Goal: Transaction & Acquisition: Purchase product/service

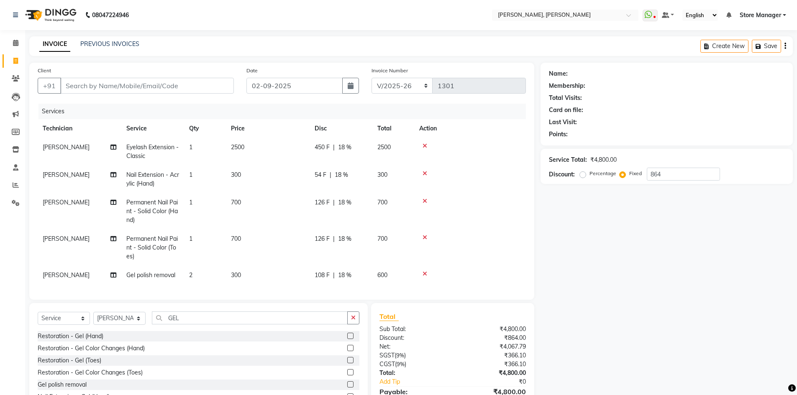
select select "7173"
select select "service"
select select "89719"
click at [147, 78] on input "Client" at bounding box center [147, 86] width 174 height 16
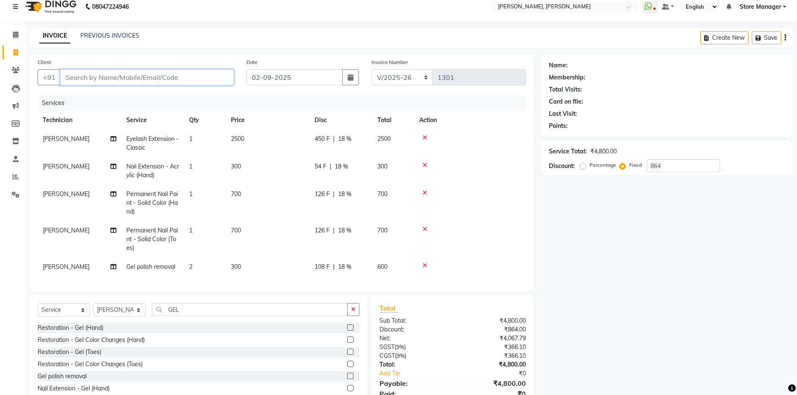
scroll to position [74, 0]
type input "9"
radio input "true"
type input "0"
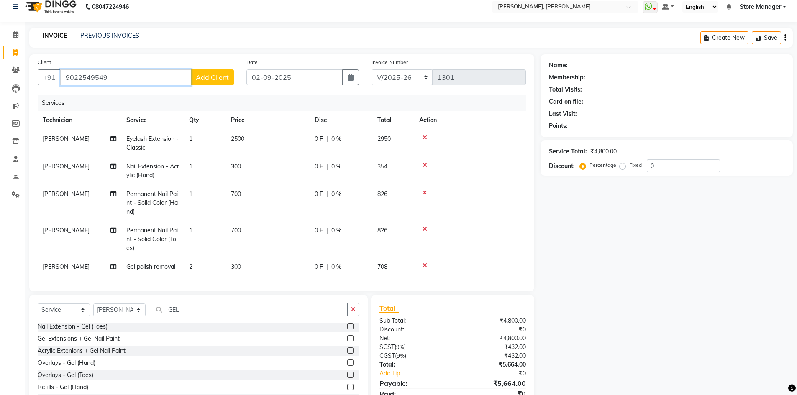
type input "9022549549"
click at [218, 75] on span "Add Client" at bounding box center [212, 77] width 33 height 8
select select "21"
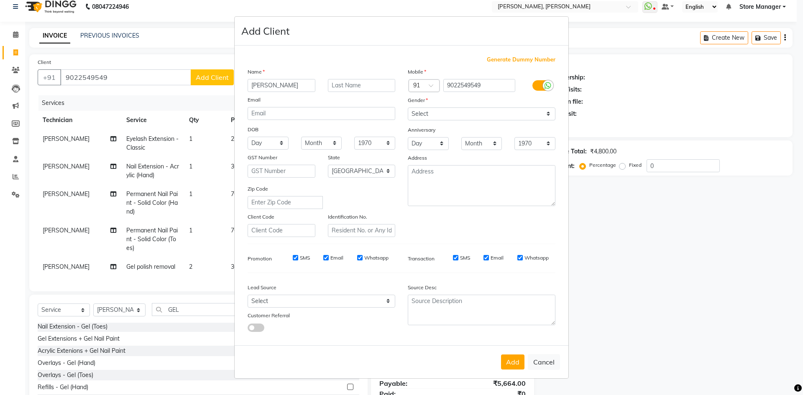
type input "SHARIKA"
click at [478, 119] on select "Select Male Female Other Prefer Not To Say" at bounding box center [482, 114] width 148 height 13
select select "female"
click at [408, 108] on select "Select Male Female Other Prefer Not To Say" at bounding box center [482, 114] width 148 height 13
click at [259, 87] on input "SHARIKA" at bounding box center [282, 85] width 68 height 13
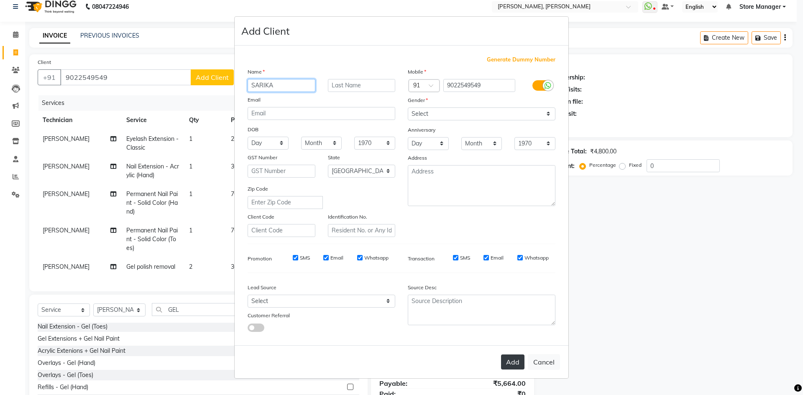
type input "SARIKA"
click at [515, 361] on button "Add" at bounding box center [512, 362] width 23 height 15
type input "90******49"
select select
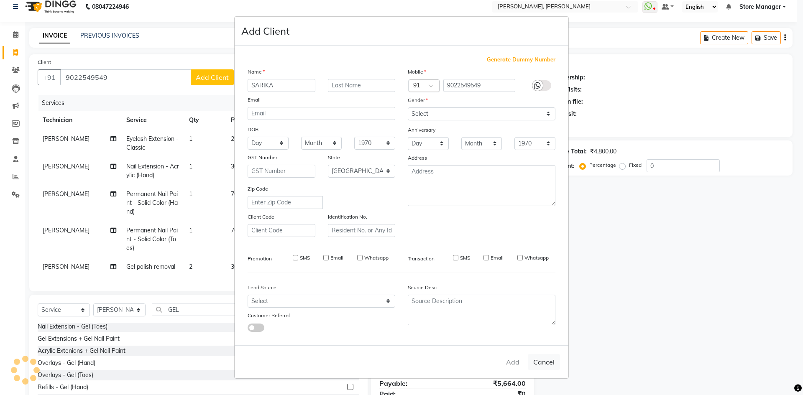
select select
select select "null"
select select
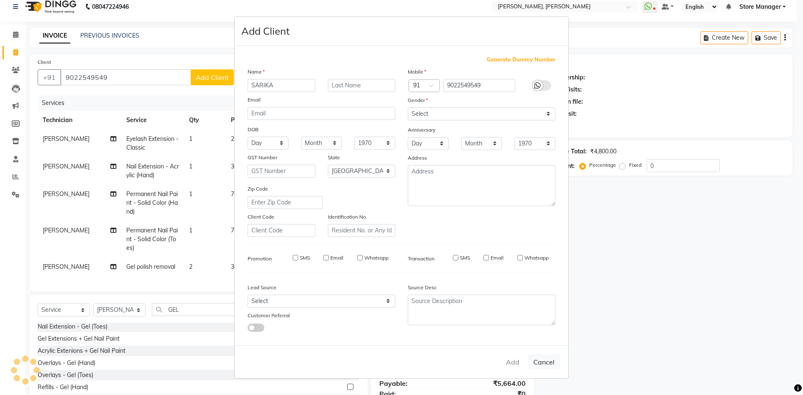
select select
checkbox input "false"
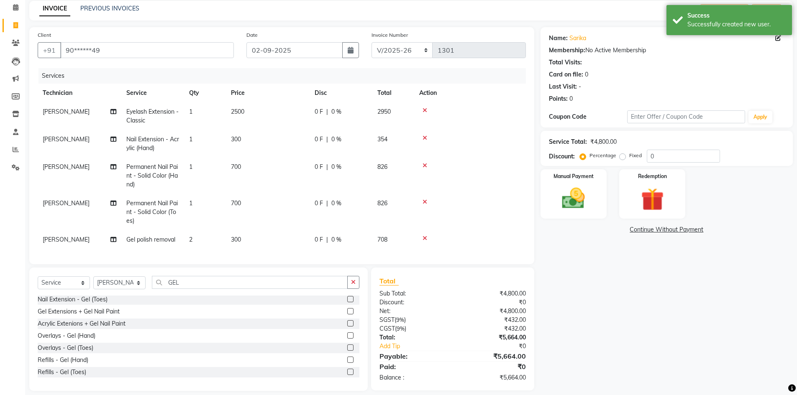
scroll to position [50, 0]
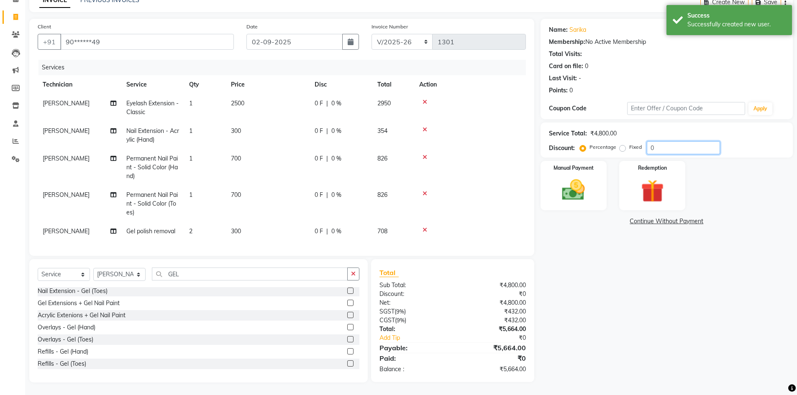
click at [679, 144] on input "0" at bounding box center [683, 147] width 73 height 13
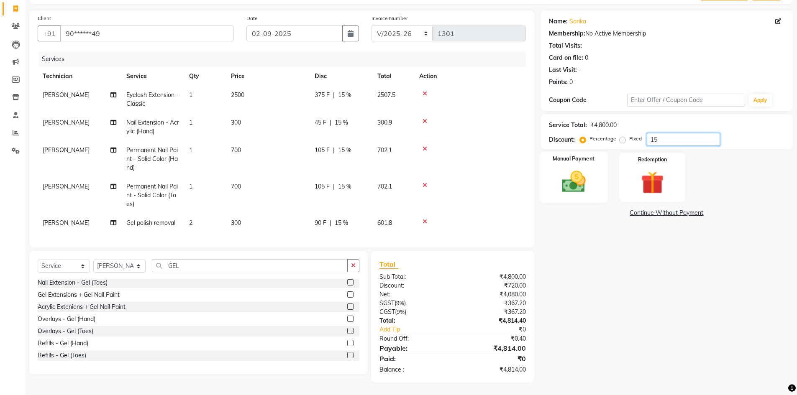
scroll to position [59, 0]
type input "15"
click at [587, 176] on img at bounding box center [573, 181] width 38 height 27
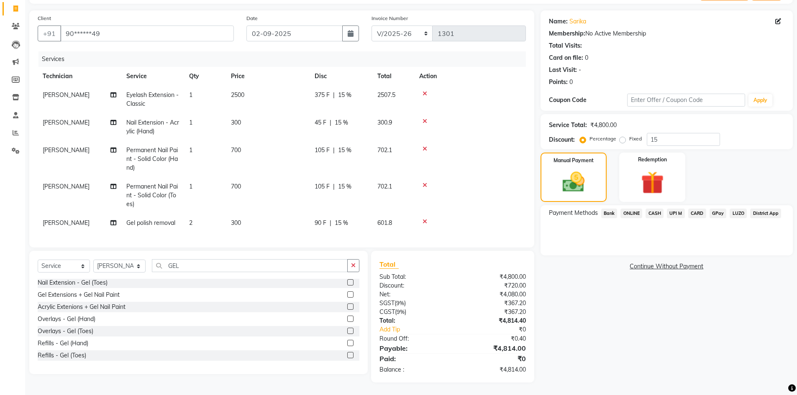
click at [699, 209] on span "CARD" at bounding box center [697, 214] width 18 height 10
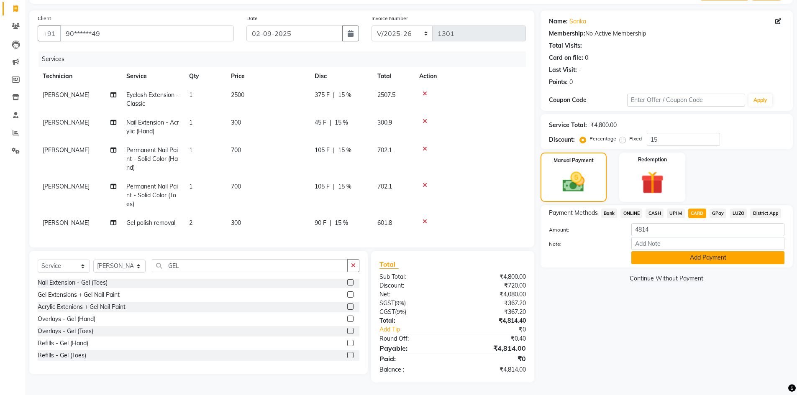
click at [705, 254] on button "Add Payment" at bounding box center [707, 257] width 153 height 13
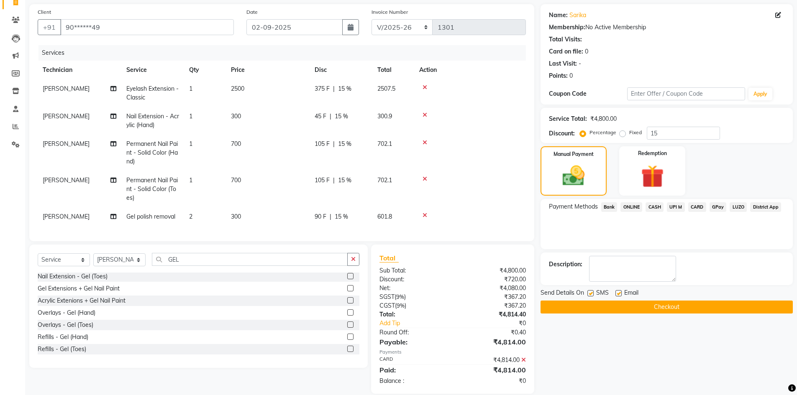
scroll to position [76, 0]
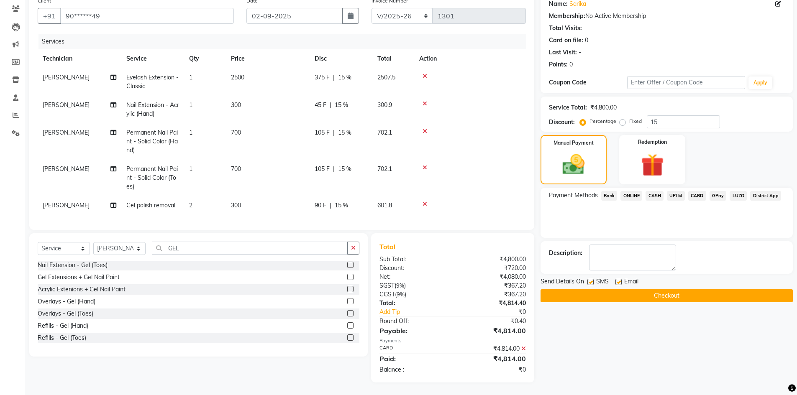
click at [670, 290] on button "Checkout" at bounding box center [667, 296] width 252 height 13
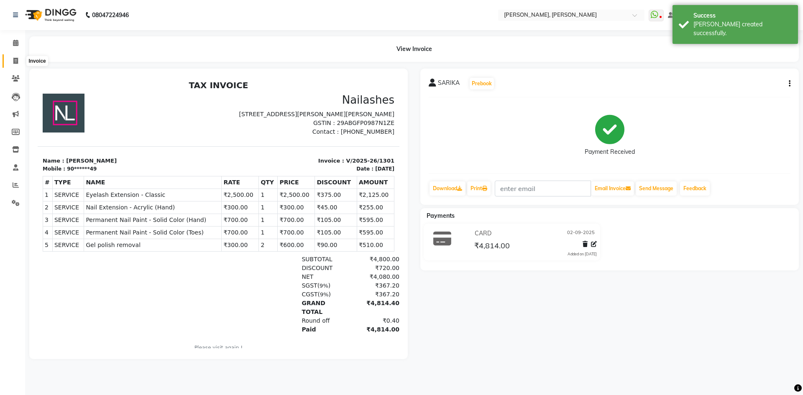
click at [15, 60] on icon at bounding box center [15, 61] width 5 height 6
select select "service"
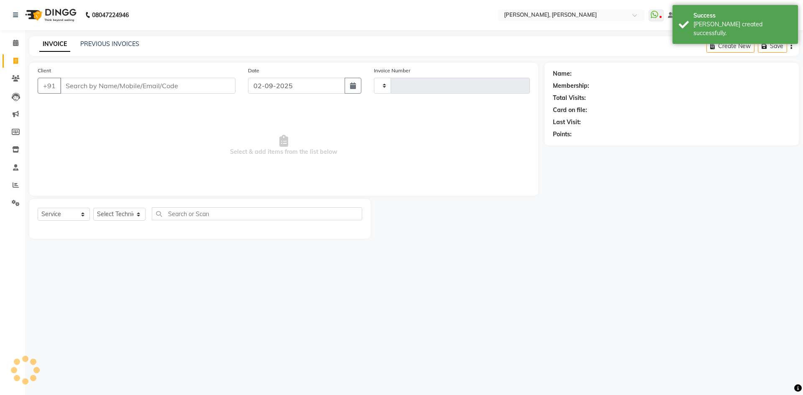
type input "1302"
select select "7173"
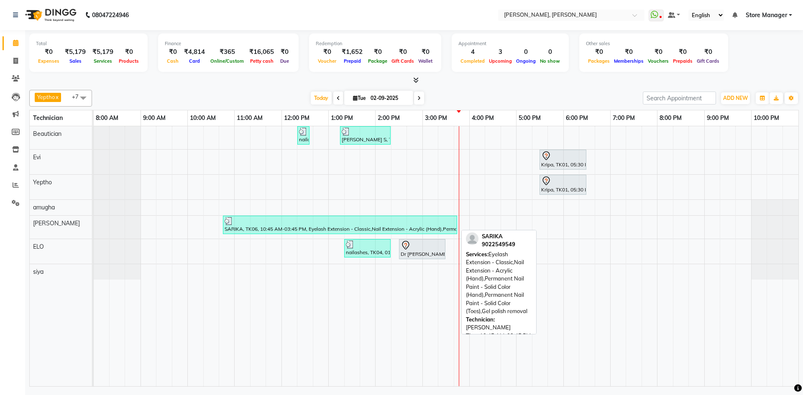
click at [432, 224] on div at bounding box center [340, 221] width 231 height 8
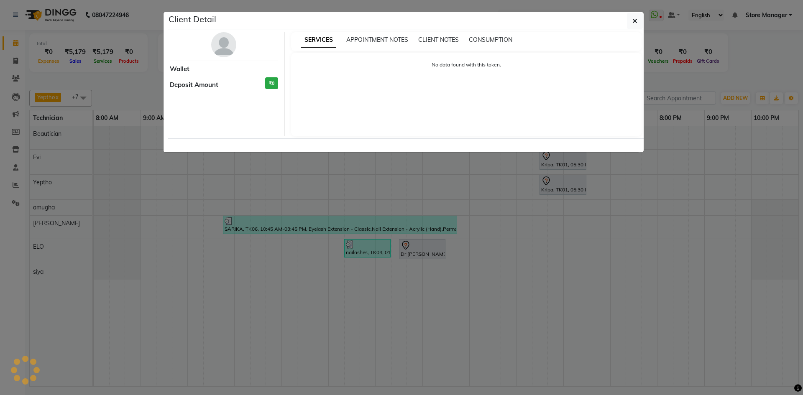
select select "3"
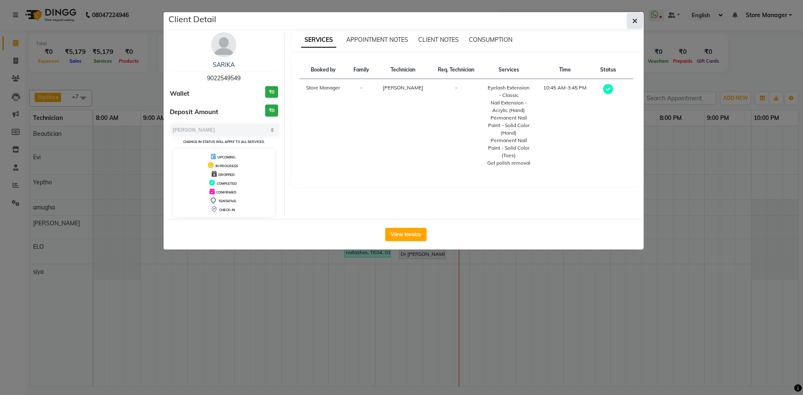
click at [638, 21] on button "button" at bounding box center [635, 21] width 16 height 16
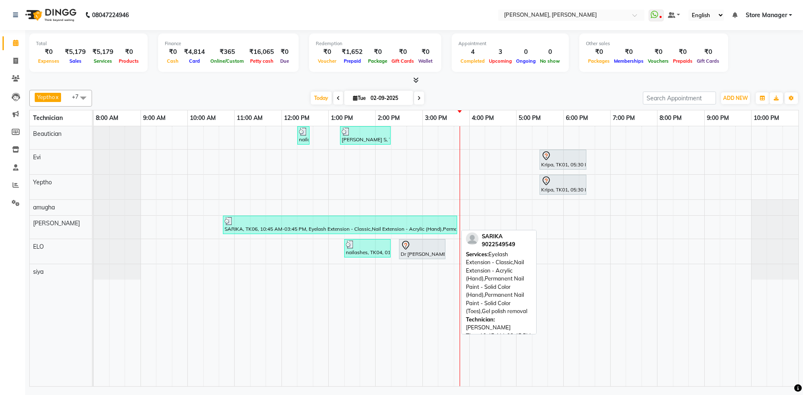
click at [303, 228] on div "SARIKA, TK06, 10:45 AM-03:45 PM, Eyelash Extension - Classic,Nail Extension - A…" at bounding box center [340, 225] width 233 height 16
select select "3"
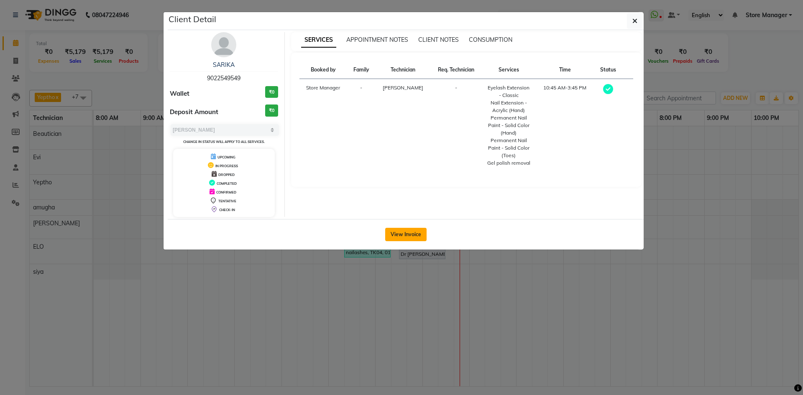
click at [408, 236] on button "View Invoice" at bounding box center [405, 234] width 41 height 13
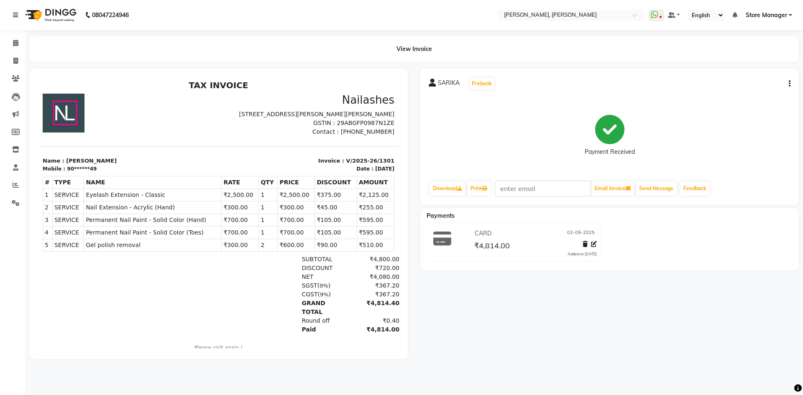
click at [789, 84] on icon "button" at bounding box center [790, 84] width 2 height 0
click at [747, 93] on div "Edit Item Staff" at bounding box center [748, 89] width 57 height 10
select select
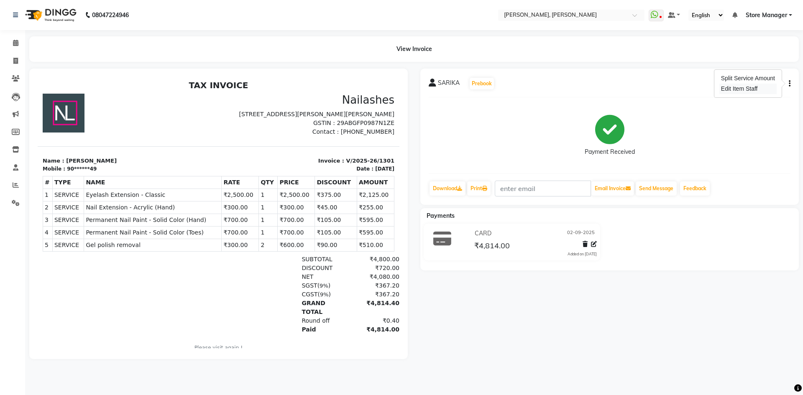
select select
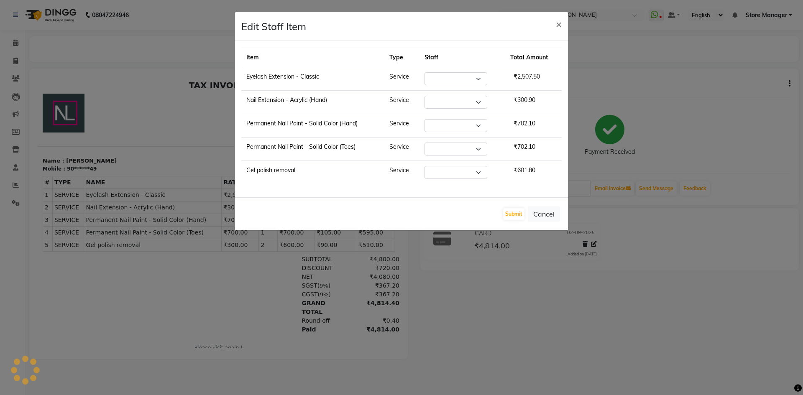
select select "89719"
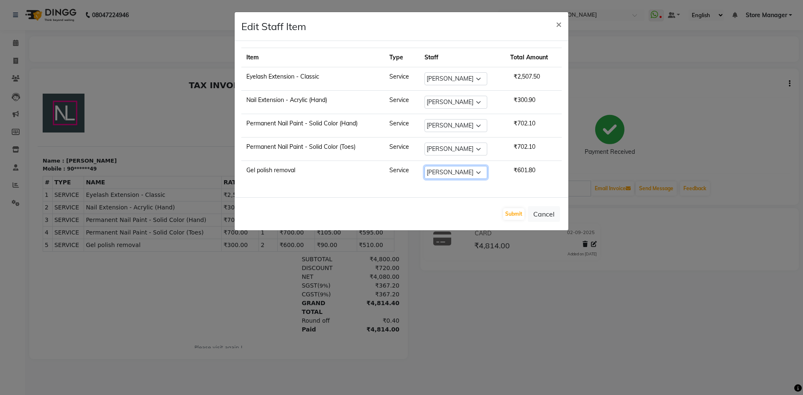
click at [465, 175] on select "Select amugha Beautician durgesh ELO Evi MANAGER Priya Singh Sathish siya Store…" at bounding box center [456, 172] width 63 height 13
select select "90382"
click at [425, 166] on select "Select amugha Beautician durgesh ELO Evi MANAGER Priya Singh Sathish siya Store…" at bounding box center [456, 172] width 63 height 13
click at [453, 148] on select "Select amugha Beautician durgesh ELO Evi MANAGER Priya Singh Sathish siya Store…" at bounding box center [456, 149] width 63 height 13
select select "90382"
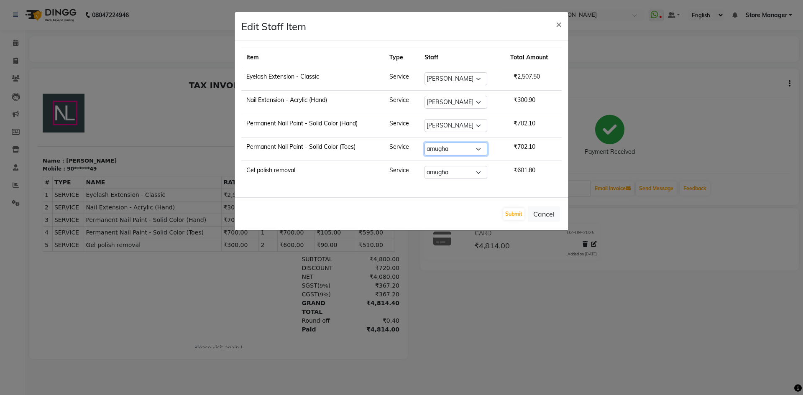
click at [425, 143] on select "Select amugha Beautician durgesh ELO Evi MANAGER Priya Singh Sathish siya Store…" at bounding box center [456, 149] width 63 height 13
click at [451, 128] on select "Select amugha Beautician durgesh ELO Evi MANAGER Priya Singh Sathish siya Store…" at bounding box center [456, 125] width 63 height 13
select select "61635"
click at [425, 119] on select "Select amugha Beautician durgesh ELO Evi MANAGER Priya Singh Sathish siya Store…" at bounding box center [456, 125] width 63 height 13
click at [451, 105] on select "Select amugha Beautician durgesh ELO Evi MANAGER Priya Singh Sathish siya Store…" at bounding box center [456, 102] width 63 height 13
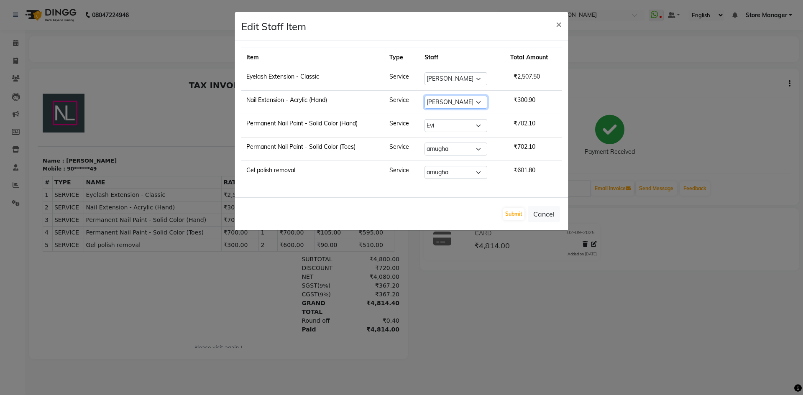
select select "78696"
click at [425, 96] on select "Select amugha Beautician durgesh ELO Evi MANAGER Priya Singh Sathish siya Store…" at bounding box center [456, 102] width 63 height 13
click at [516, 212] on button "Submit" at bounding box center [513, 214] width 21 height 12
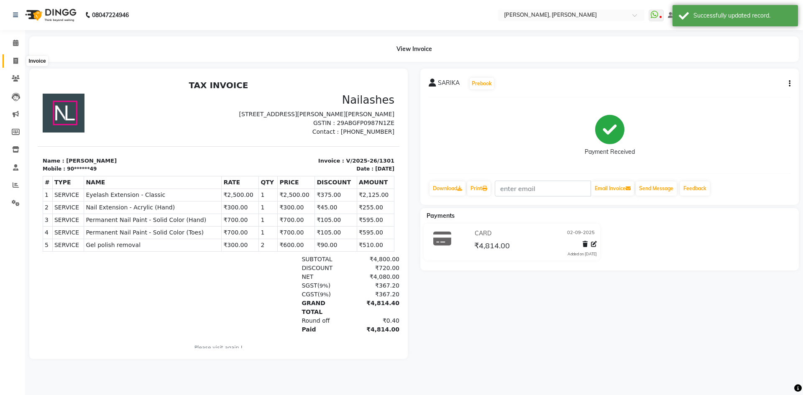
click at [15, 60] on icon at bounding box center [15, 61] width 5 height 6
select select "service"
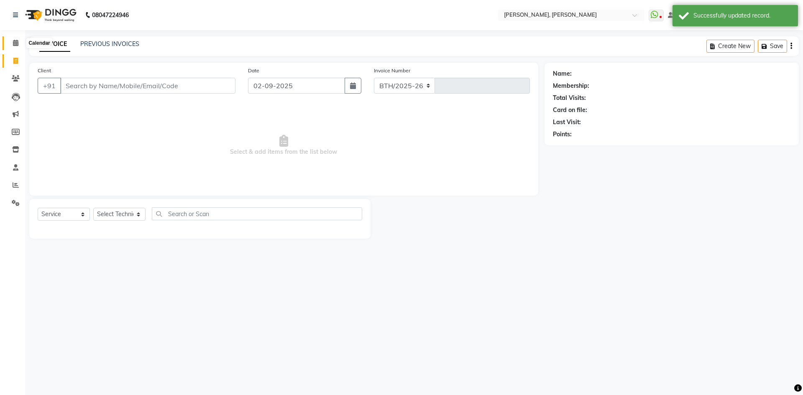
select select "7173"
type input "1302"
click at [13, 43] on icon at bounding box center [15, 43] width 5 height 6
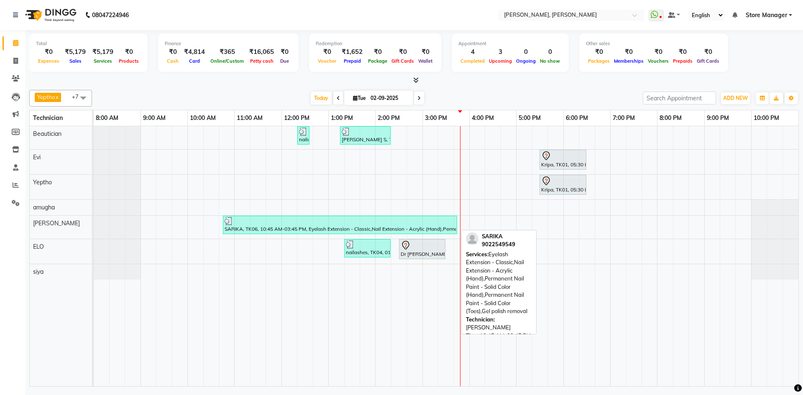
click at [449, 228] on div "SARIKA, TK06, 10:45 AM-03:45 PM, Eyelash Extension - Classic,Nail Extension - A…" at bounding box center [340, 225] width 233 height 16
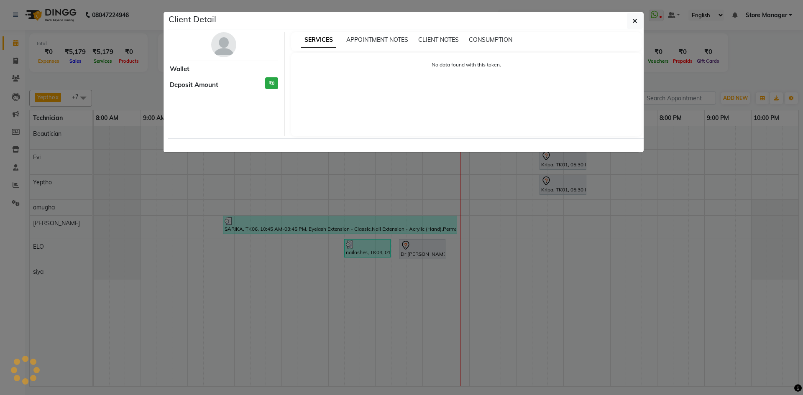
select select "3"
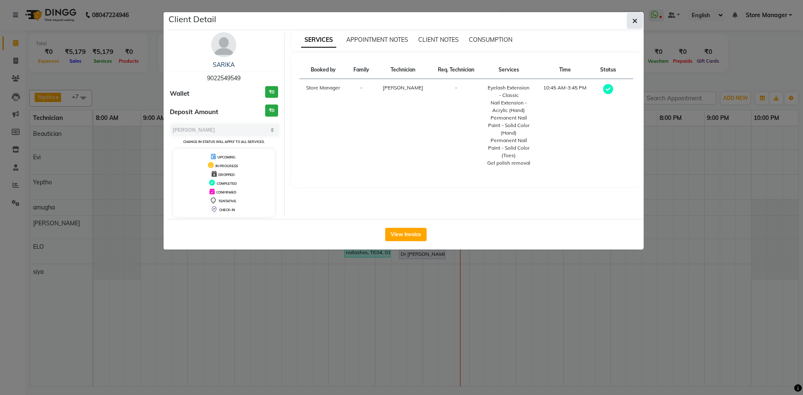
click at [635, 22] on icon "button" at bounding box center [635, 21] width 5 height 7
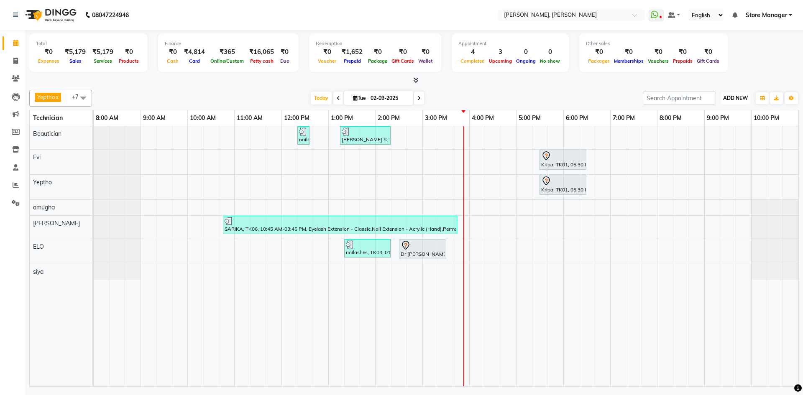
click at [738, 97] on span "ADD NEW" at bounding box center [735, 98] width 25 height 6
click at [722, 138] on link "Add Expense" at bounding box center [717, 136] width 66 height 11
select select "6255"
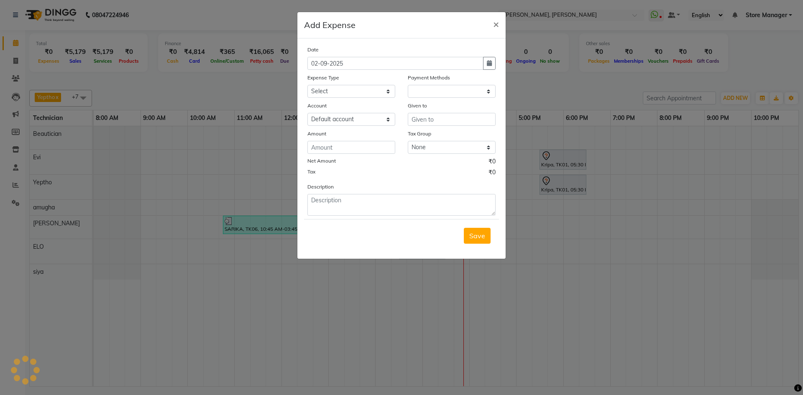
select select "1"
select select "6254"
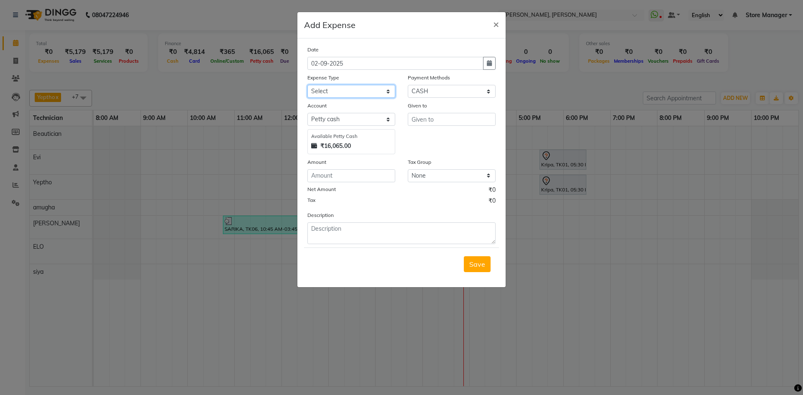
click at [362, 91] on select "Select acetone Advance Salary bank deposite BBMP Beauty products Bed charges BI…" at bounding box center [351, 91] width 88 height 13
select select "3136"
click at [361, 91] on select "Select acetone Advance Salary bank deposite BBMP Beauty products Bed charges BI…" at bounding box center [351, 91] width 88 height 13
click at [345, 178] on input "number" at bounding box center [351, 175] width 88 height 13
type input "500"
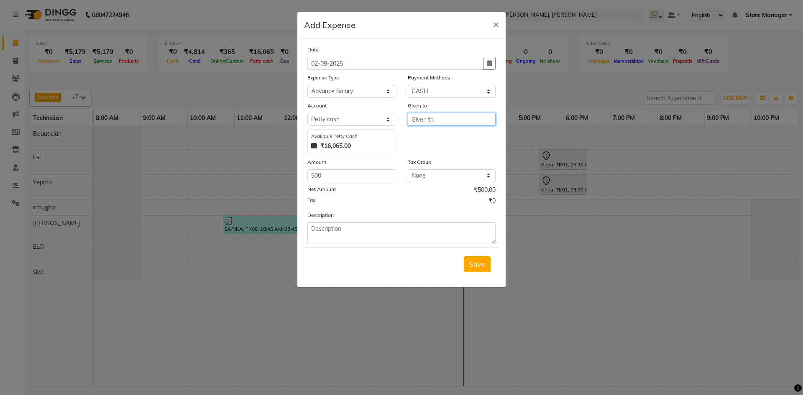
click at [442, 122] on input "text" at bounding box center [452, 119] width 88 height 13
click at [438, 138] on button "ELO" at bounding box center [441, 137] width 66 height 13
type input "ELO"
click at [476, 262] on span "Save" at bounding box center [477, 264] width 16 height 8
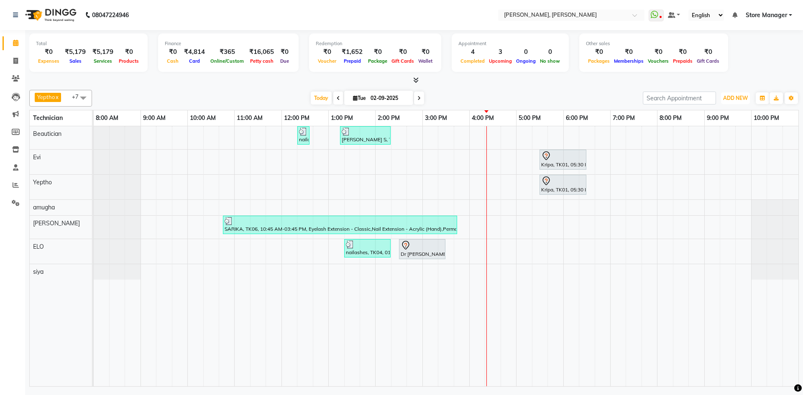
drag, startPoint x: 730, startPoint y: 95, endPoint x: 714, endPoint y: 99, distance: 17.0
click at [730, 95] on span "ADD NEW" at bounding box center [735, 98] width 25 height 6
click at [717, 136] on link "Add Expense" at bounding box center [717, 136] width 66 height 11
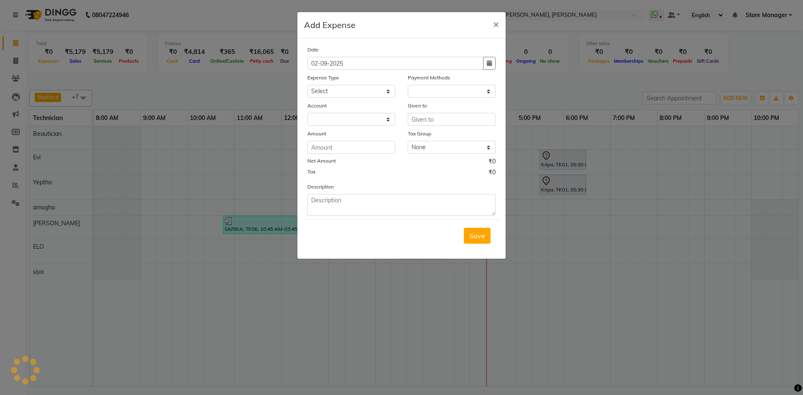
select select "1"
select select "6254"
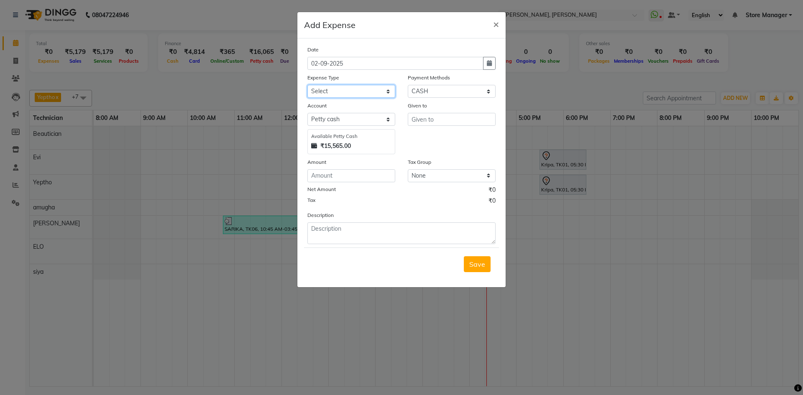
click at [366, 91] on select "Select acetone Advance Salary bank deposite BBMP Beauty products Bed charges BI…" at bounding box center [351, 91] width 88 height 13
select select "3136"
click at [348, 90] on select "Select acetone Advance Salary bank deposite BBMP Beauty products Bed charges BI…" at bounding box center [351, 91] width 88 height 13
click at [359, 174] on input "number" at bounding box center [351, 175] width 88 height 13
type input "1000"
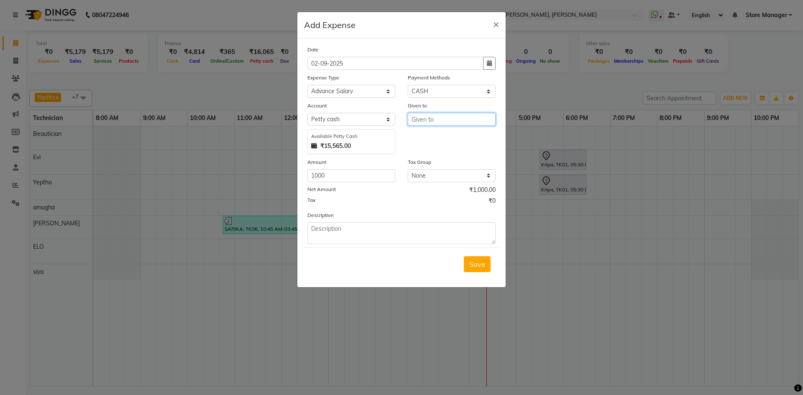
click at [448, 122] on input "text" at bounding box center [452, 119] width 88 height 13
click at [434, 140] on ngb-highlight "du rgesh" at bounding box center [431, 137] width 26 height 8
type input "[PERSON_NAME]"
click at [482, 264] on span "Save" at bounding box center [477, 264] width 16 height 8
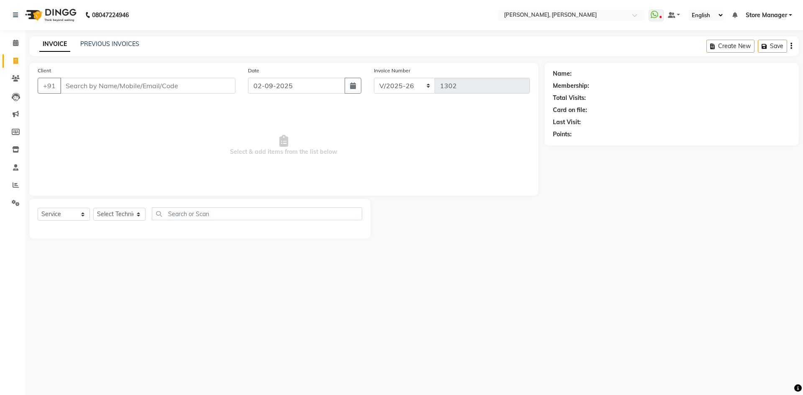
select select "7173"
select select "service"
click at [106, 213] on select "Select Technician amugha Beautician [PERSON_NAME] Evi MANAGER [PERSON_NAME] [PE…" at bounding box center [119, 214] width 52 height 13
select select "89719"
click at [93, 208] on select "Select Technician amugha Beautician [PERSON_NAME] Evi MANAGER [PERSON_NAME] [PE…" at bounding box center [119, 214] width 52 height 13
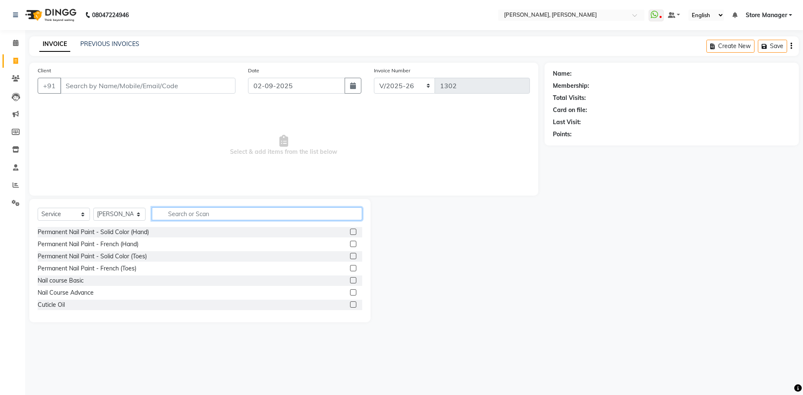
click at [206, 209] on input "text" at bounding box center [257, 214] width 210 height 13
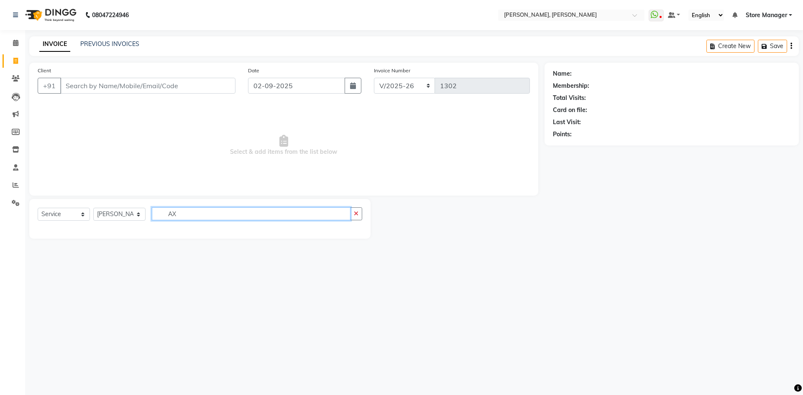
type input "A"
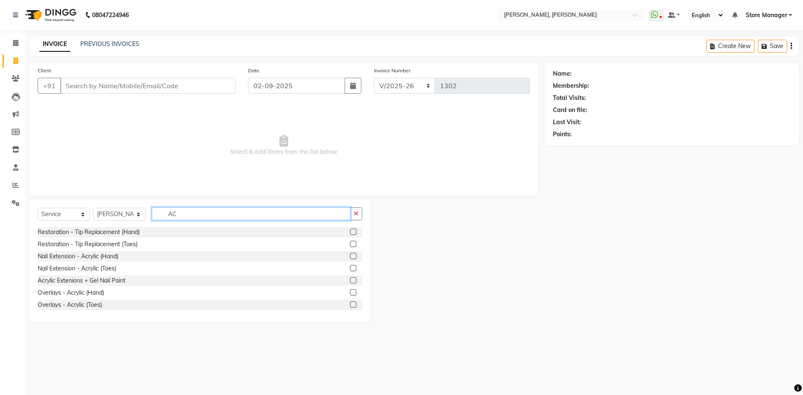
type input "A"
type input "acr"
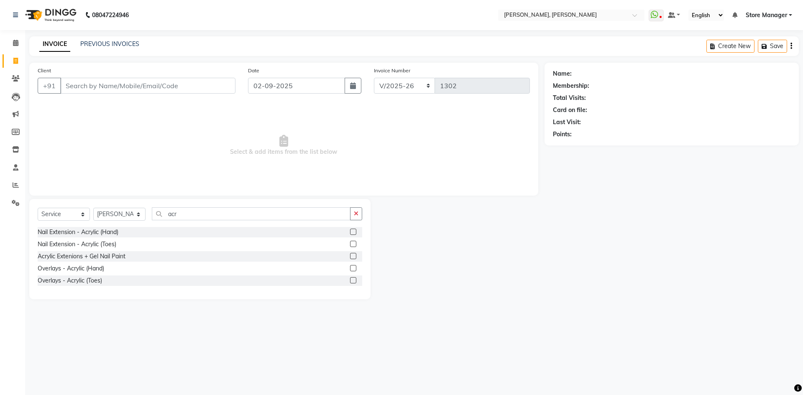
click at [351, 255] on label at bounding box center [353, 256] width 6 height 6
click at [351, 255] on input "checkbox" at bounding box center [352, 256] width 5 height 5
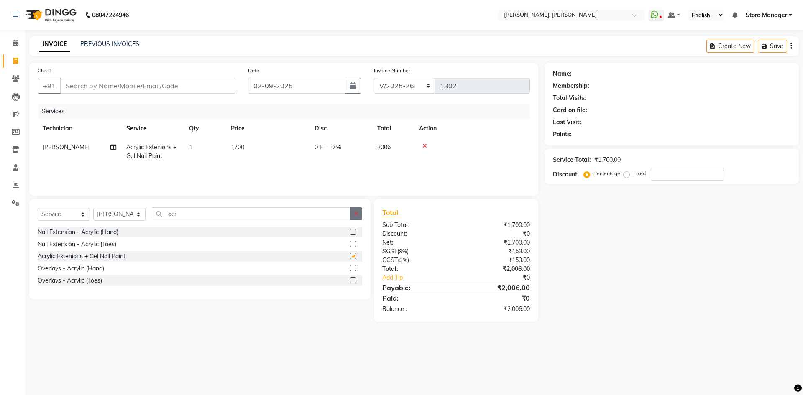
checkbox input "false"
click at [352, 211] on button "button" at bounding box center [356, 214] width 12 height 13
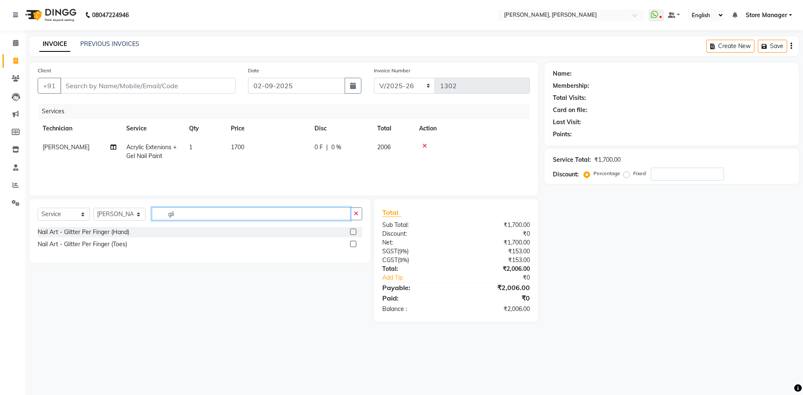
type input "gli"
click at [354, 231] on label at bounding box center [353, 232] width 6 height 6
click at [354, 231] on input "checkbox" at bounding box center [352, 232] width 5 height 5
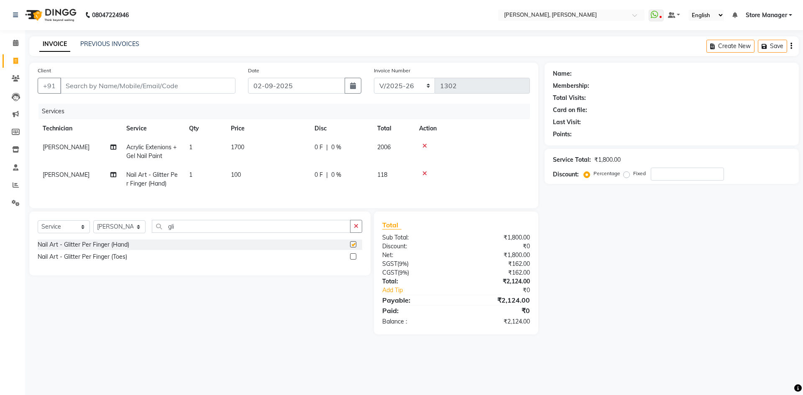
checkbox input "false"
click at [196, 176] on td "1" at bounding box center [205, 180] width 42 height 28
select select "89719"
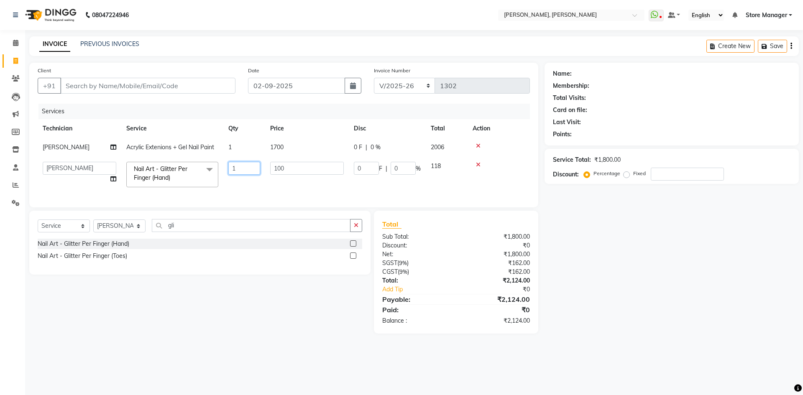
click at [244, 167] on input "1" at bounding box center [244, 168] width 32 height 13
type input "5"
click at [652, 308] on div "Name: Membership: Total Visits: Card on file: Last Visit: Points: Service Total…" at bounding box center [675, 198] width 261 height 271
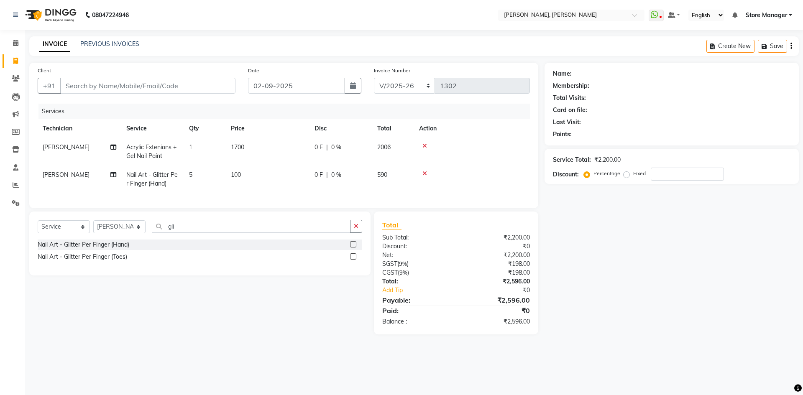
click at [191, 173] on span "5" at bounding box center [190, 175] width 3 height 8
select select "89719"
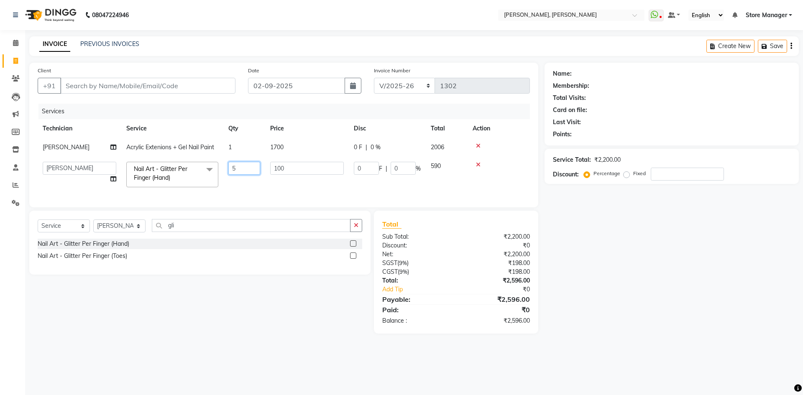
click at [254, 162] on input "5" at bounding box center [244, 168] width 32 height 13
type input "10"
click at [630, 248] on div "Name: Membership: Total Visits: Card on file: Last Visit: Points: Service Total…" at bounding box center [675, 198] width 261 height 271
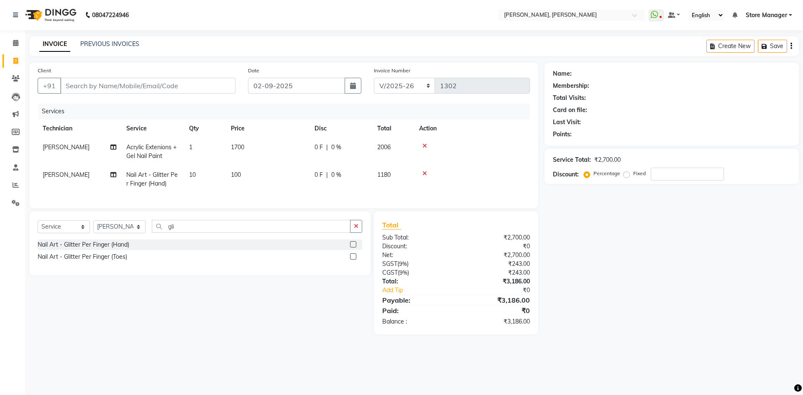
click at [192, 174] on span "10" at bounding box center [192, 175] width 7 height 8
select select "89719"
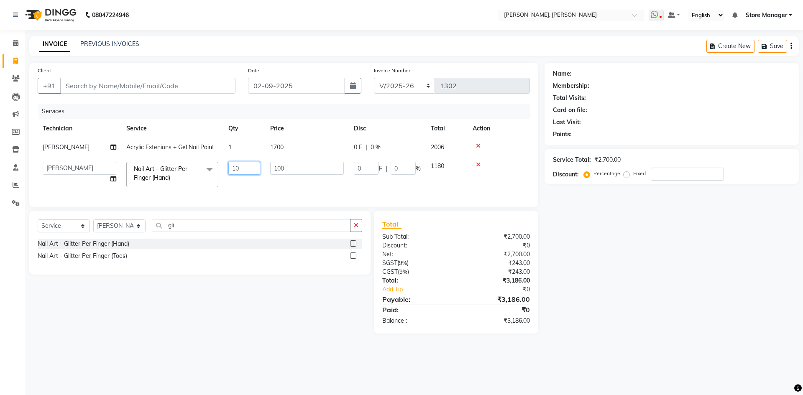
click at [236, 169] on input "10" at bounding box center [244, 168] width 32 height 13
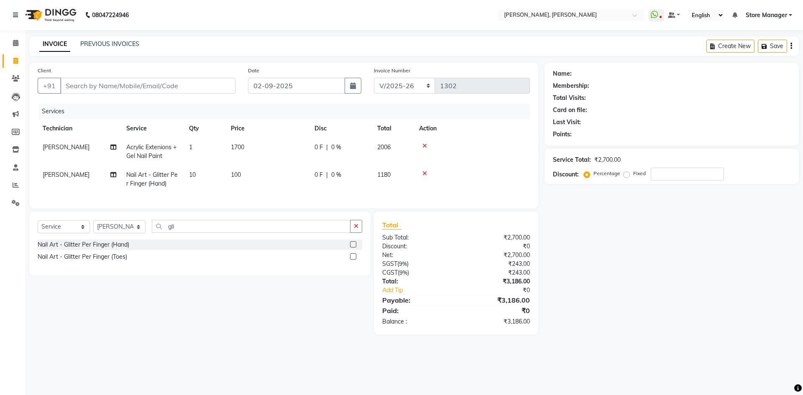
click at [239, 176] on span "100" at bounding box center [236, 175] width 10 height 8
select select "89719"
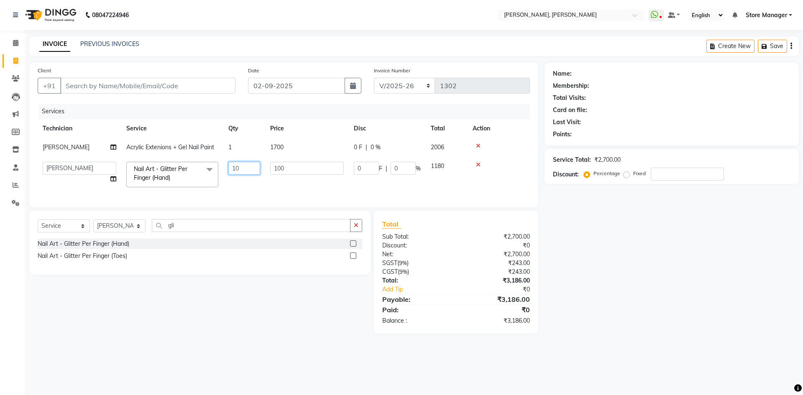
click at [236, 169] on input "10" at bounding box center [244, 168] width 32 height 13
click at [241, 169] on input "10" at bounding box center [244, 168] width 32 height 13
type input "1"
type input "5"
drag, startPoint x: 631, startPoint y: 263, endPoint x: 624, endPoint y: 263, distance: 7.1
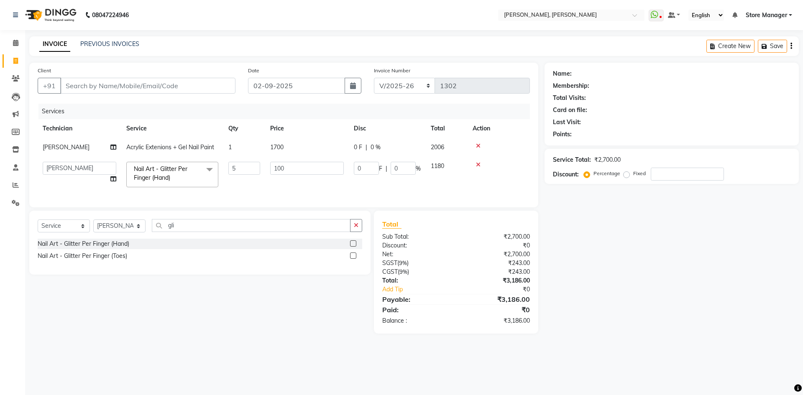
click at [630, 263] on div "Name: Membership: Total Visits: Card on file: Last Visit: Points: Service Total…" at bounding box center [675, 198] width 261 height 271
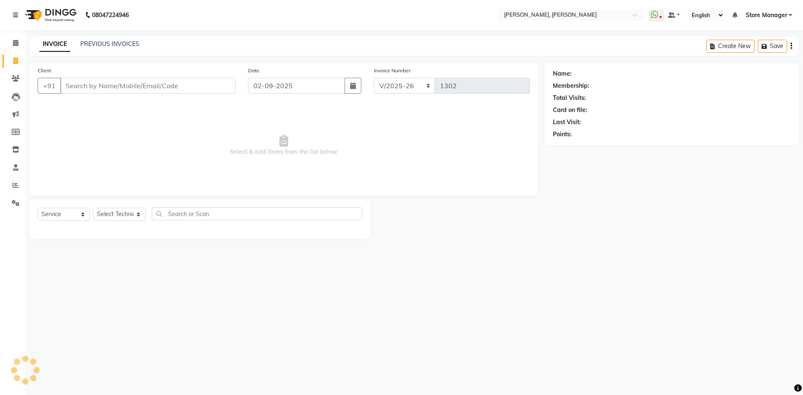
select select "7173"
select select "service"
click at [118, 211] on select "Select Technician" at bounding box center [119, 214] width 52 height 13
select select "90382"
click at [93, 208] on select "Select Technician amugha Beautician [PERSON_NAME] Evi MANAGER [PERSON_NAME] [PE…" at bounding box center [119, 214] width 52 height 13
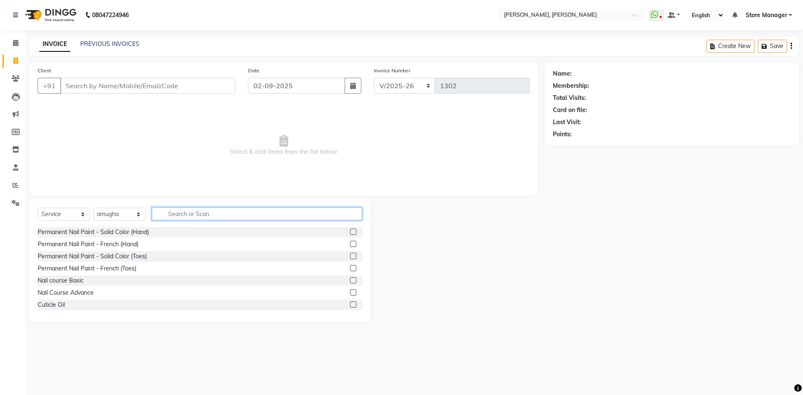
click at [200, 213] on input "text" at bounding box center [257, 214] width 210 height 13
type input "gel"
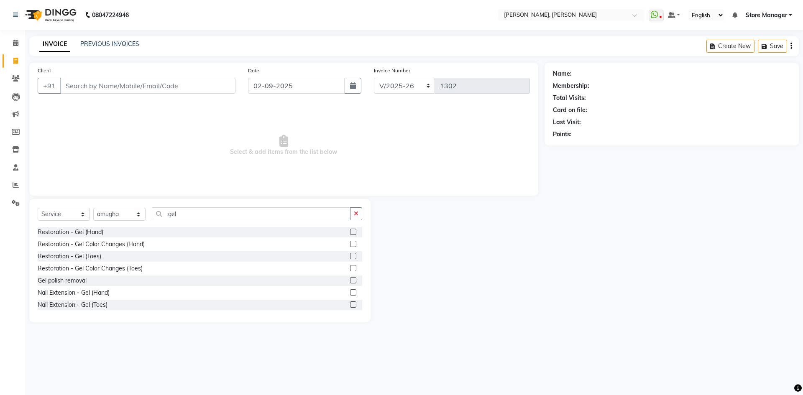
drag, startPoint x: 347, startPoint y: 280, endPoint x: 355, endPoint y: 236, distance: 44.3
click at [350, 280] on label at bounding box center [353, 280] width 6 height 6
click at [350, 280] on input "checkbox" at bounding box center [352, 280] width 5 height 5
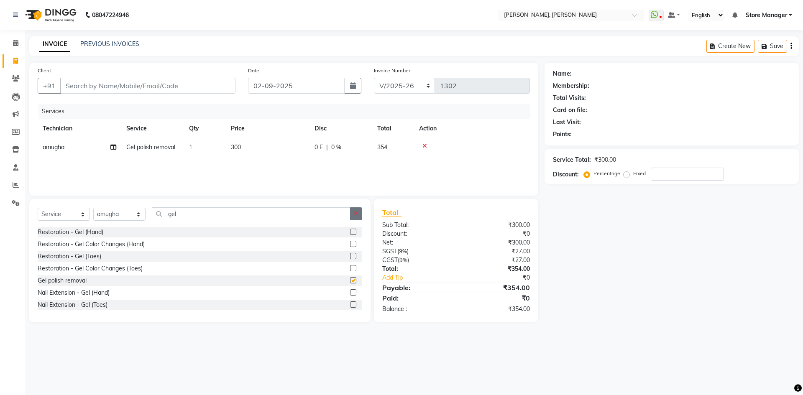
checkbox input "false"
click at [356, 208] on button "button" at bounding box center [356, 214] width 12 height 13
click at [123, 214] on select "Select Technician amugha Beautician [PERSON_NAME] Evi MANAGER [PERSON_NAME] [PE…" at bounding box center [119, 214] width 52 height 13
select select "90383"
click at [93, 208] on select "Select Technician amugha Beautician [PERSON_NAME] Evi MANAGER [PERSON_NAME] [PE…" at bounding box center [119, 214] width 52 height 13
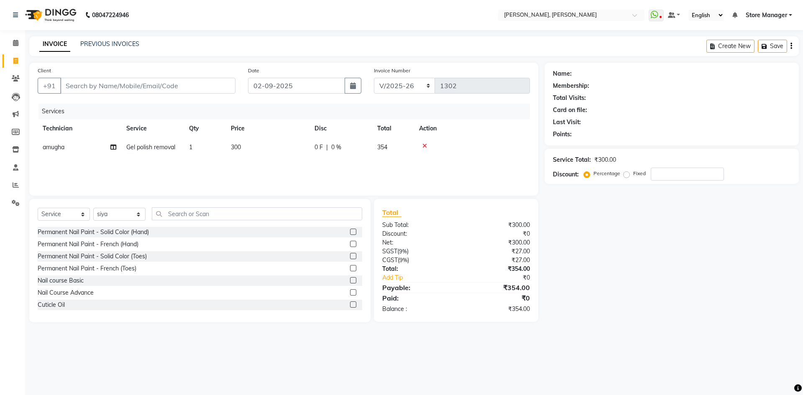
click at [350, 231] on label at bounding box center [353, 232] width 6 height 6
click at [350, 231] on input "checkbox" at bounding box center [352, 232] width 5 height 5
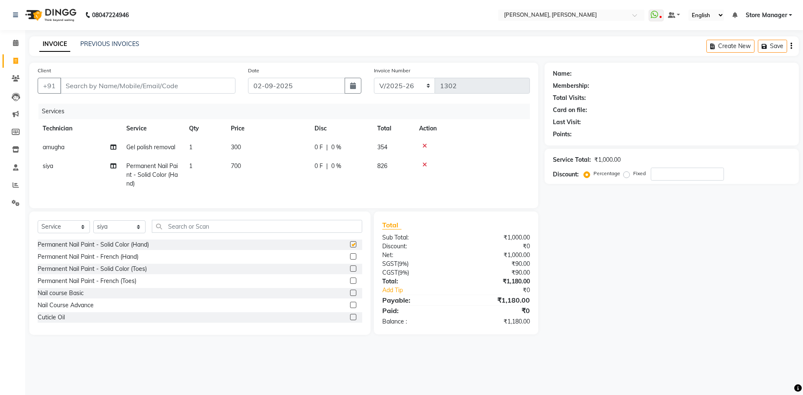
checkbox input "false"
click at [193, 81] on input "Client" at bounding box center [147, 86] width 175 height 16
type input "9"
type input "0"
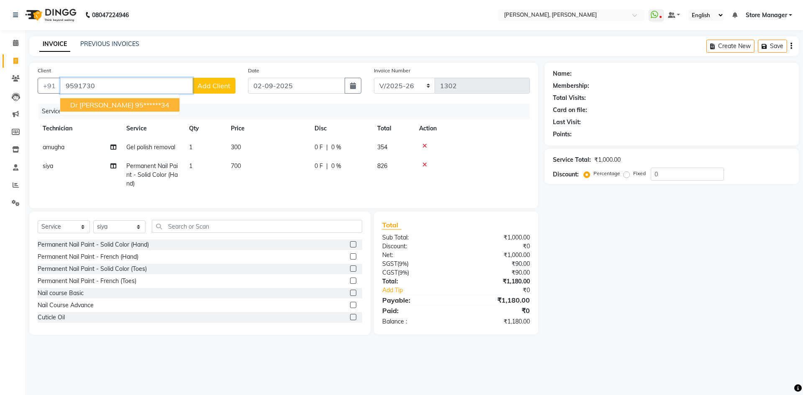
click at [135, 106] on ngb-highlight "95******34" at bounding box center [152, 105] width 34 height 8
type input "95******34"
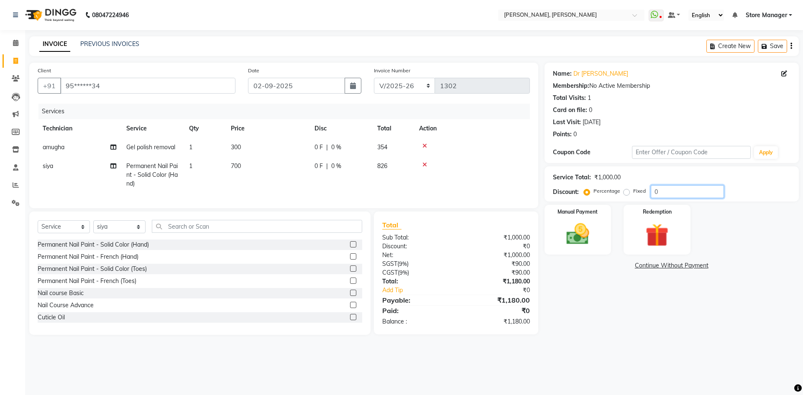
click at [674, 195] on input "0" at bounding box center [687, 191] width 73 height 13
drag, startPoint x: 587, startPoint y: 218, endPoint x: 616, endPoint y: 240, distance: 37.0
click at [587, 218] on div "Manual Payment" at bounding box center [578, 230] width 67 height 50
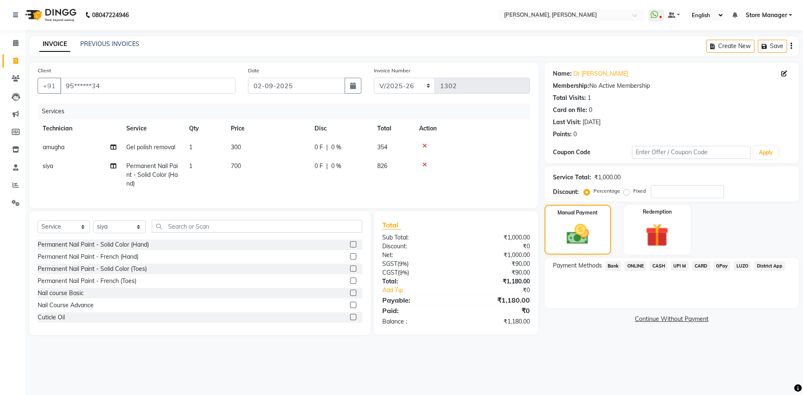
click at [658, 265] on span "CASH" at bounding box center [659, 266] width 18 height 10
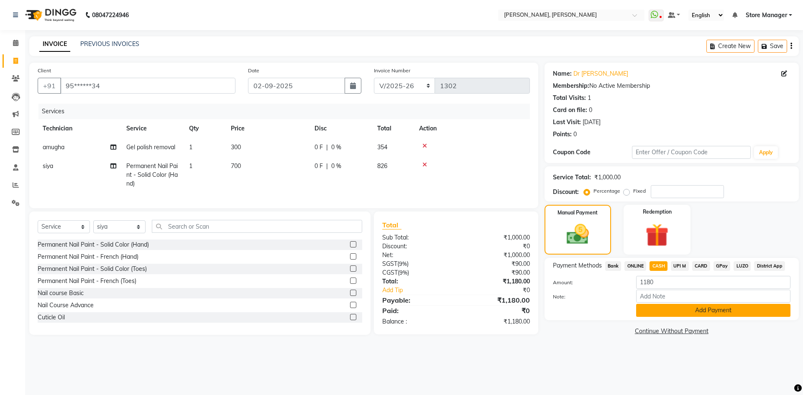
click at [666, 310] on button "Add Payment" at bounding box center [713, 310] width 154 height 13
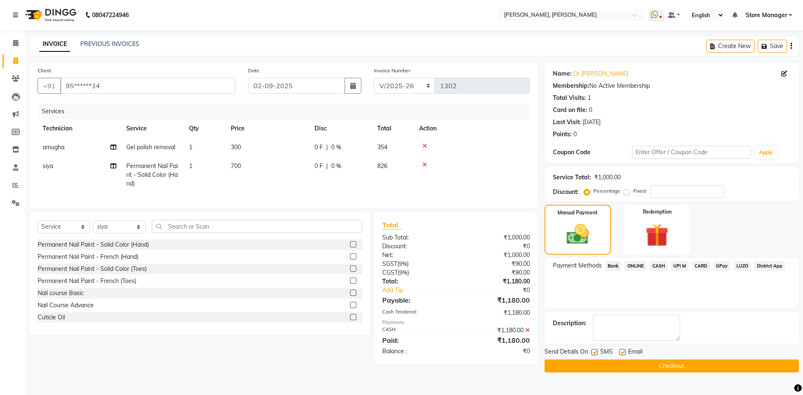
click at [669, 368] on button "Checkout" at bounding box center [672, 366] width 254 height 13
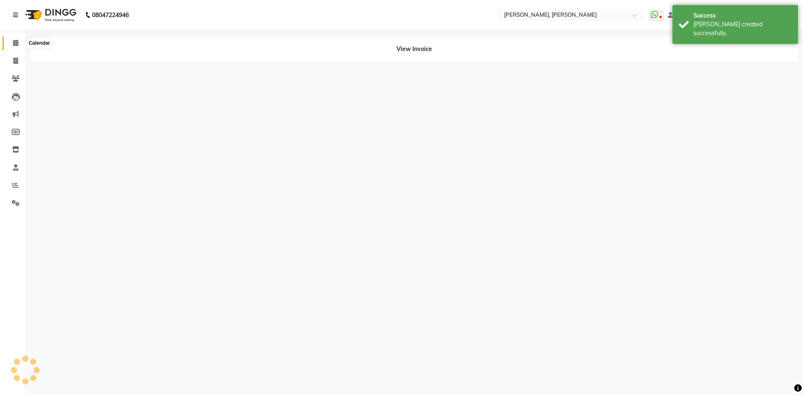
click at [12, 45] on span at bounding box center [15, 43] width 15 height 10
